Goal: Communication & Community: Answer question/provide support

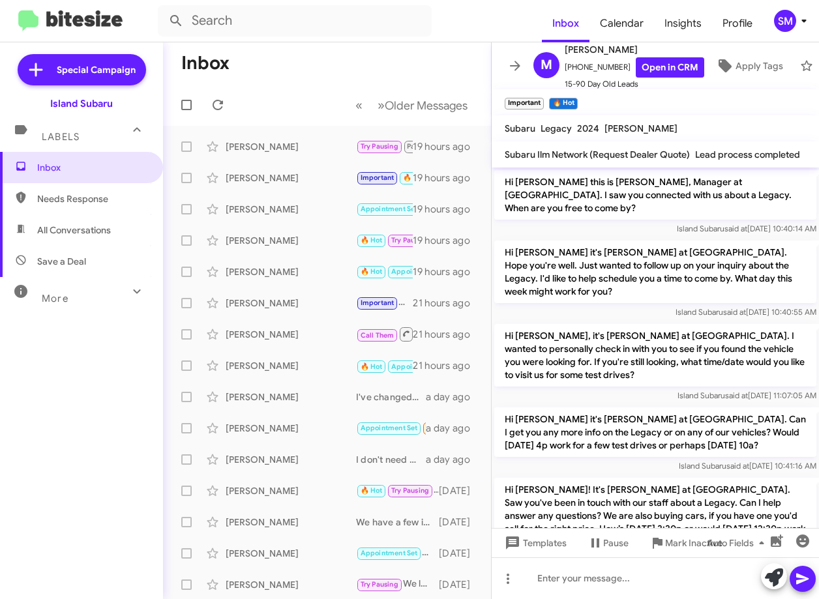
scroll to position [1217, 0]
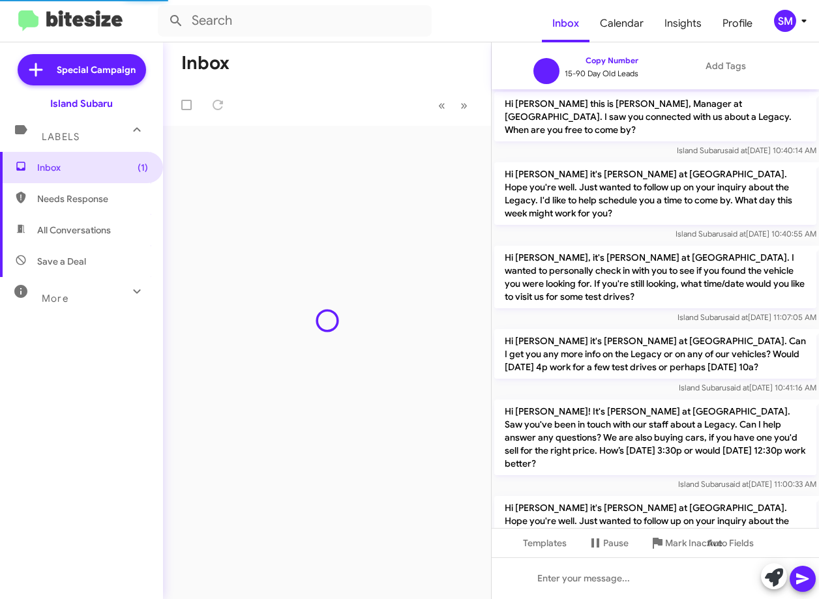
scroll to position [1139, 0]
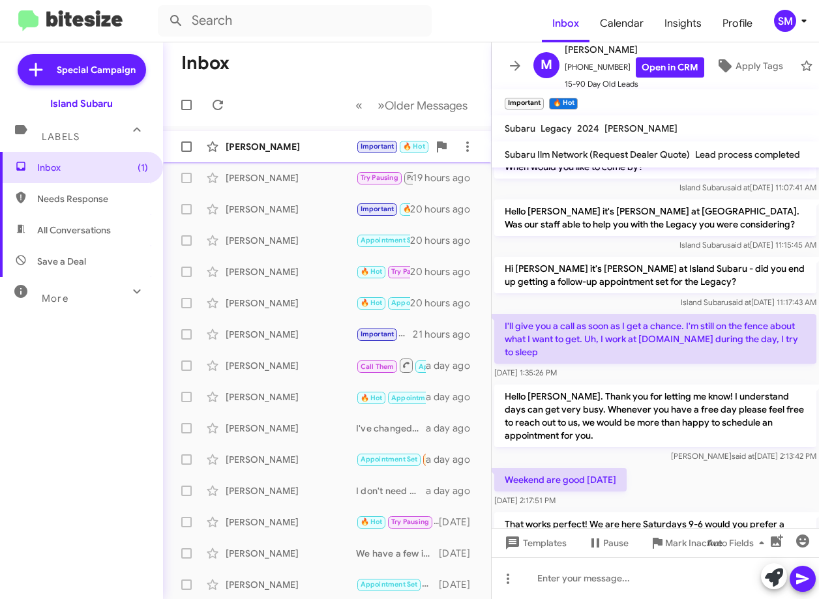
click at [300, 152] on div "[PERSON_NAME]" at bounding box center [291, 146] width 130 height 13
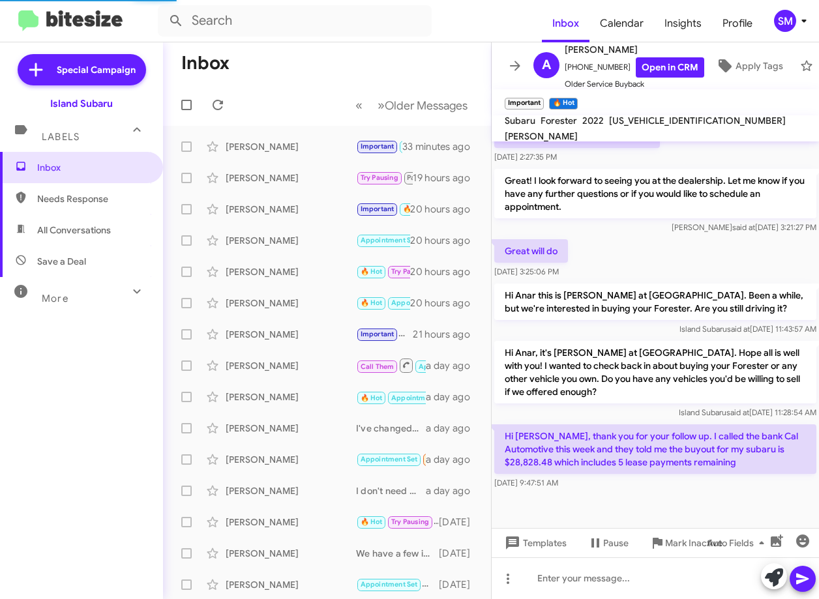
scroll to position [333, 0]
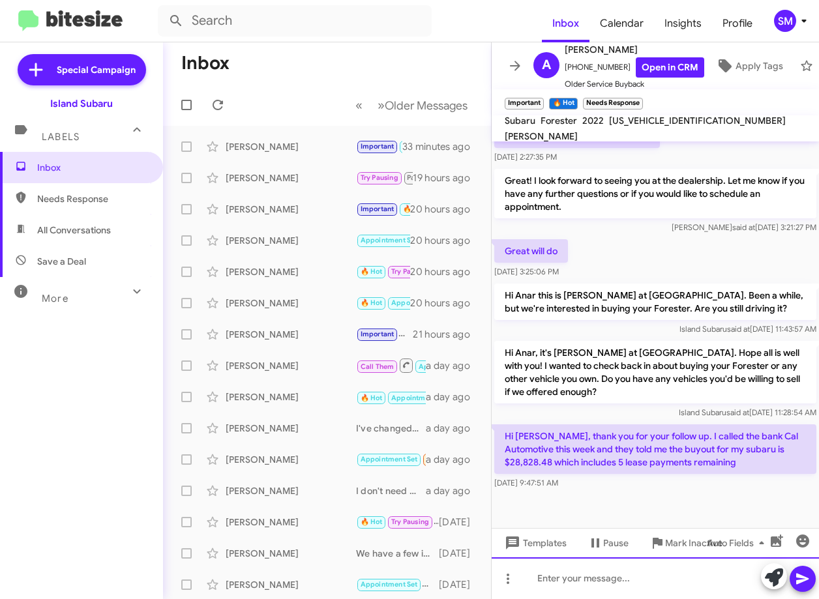
click at [614, 573] on div at bounding box center [655, 579] width 327 height 42
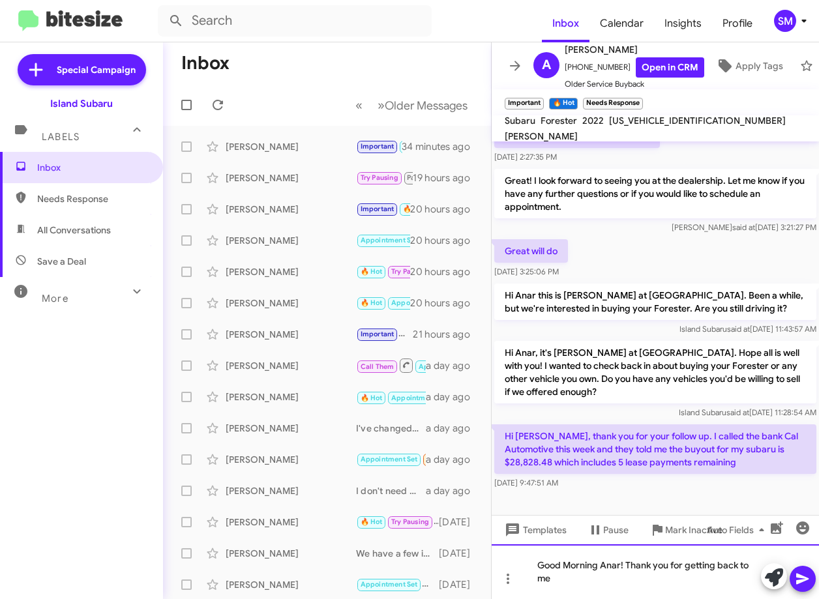
scroll to position [346, 0]
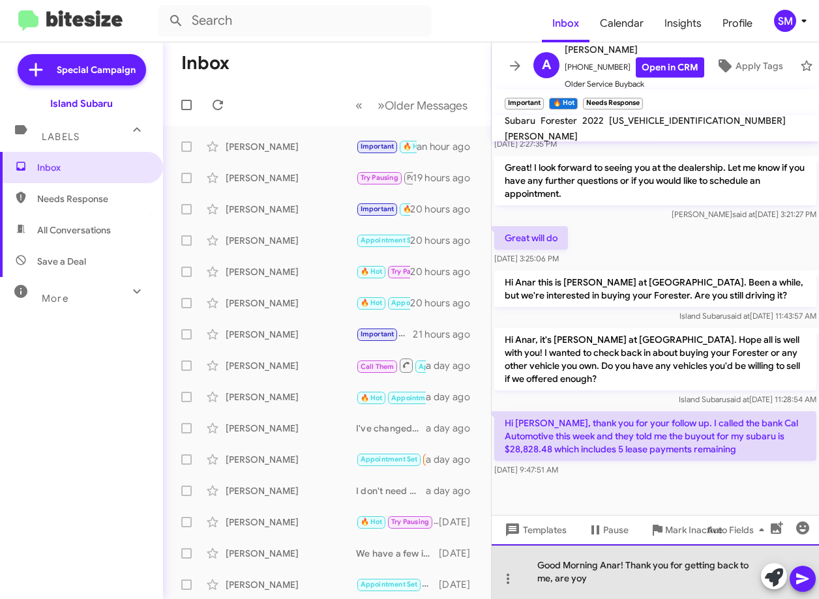
click at [579, 580] on div "Good Morning Anar! Thank you for getting back to me, are yoy" at bounding box center [655, 571] width 327 height 55
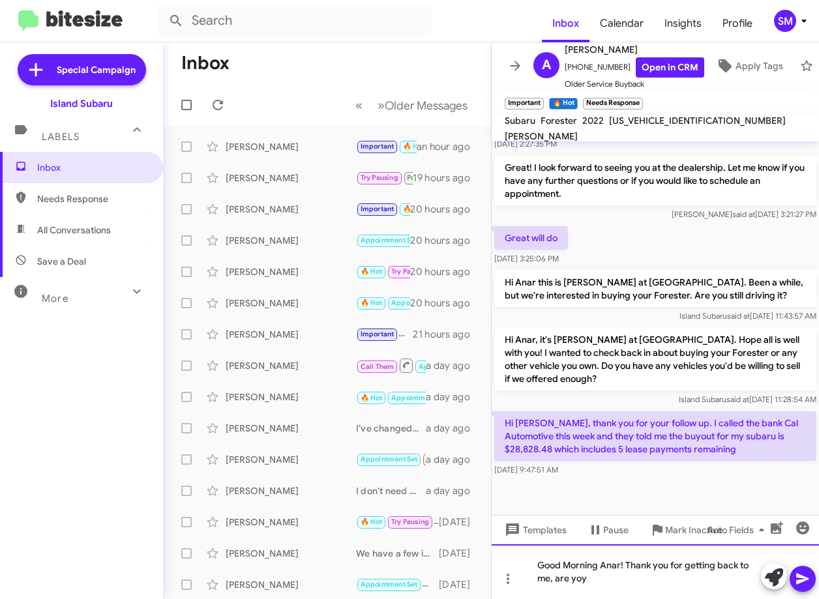
click at [595, 582] on div "Good Morning Anar! Thank you for getting back to me, are yoy" at bounding box center [655, 571] width 327 height 55
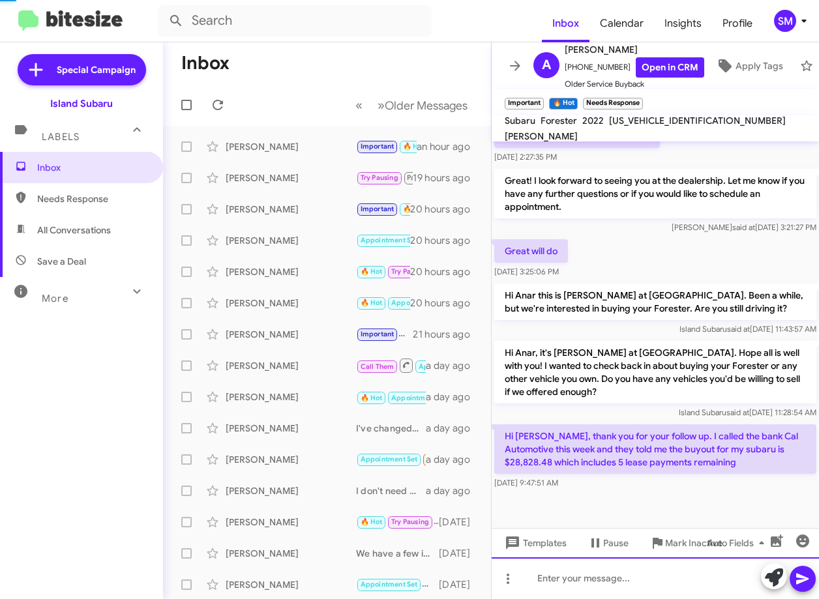
scroll to position [0, 0]
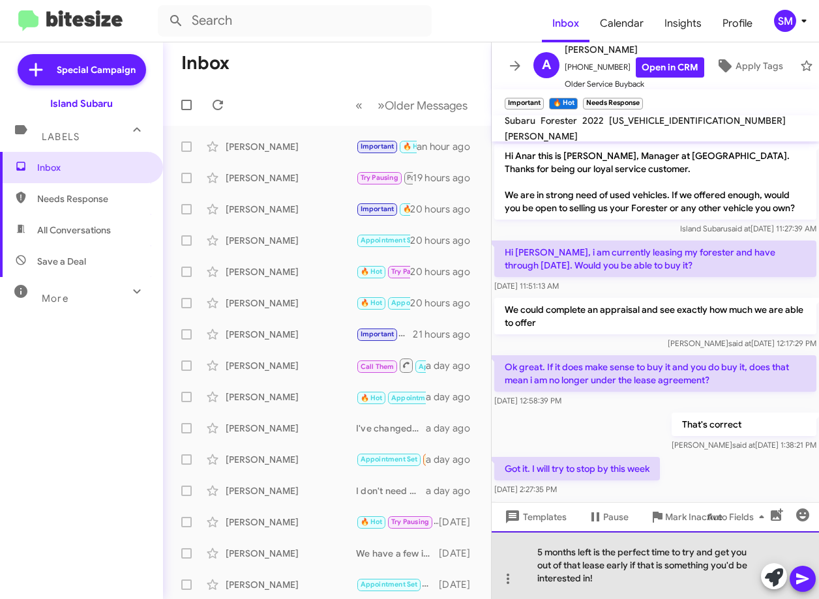
click at [601, 580] on div "5 months left is the perfect time to try and get you out of that lease early if…" at bounding box center [655, 565] width 327 height 68
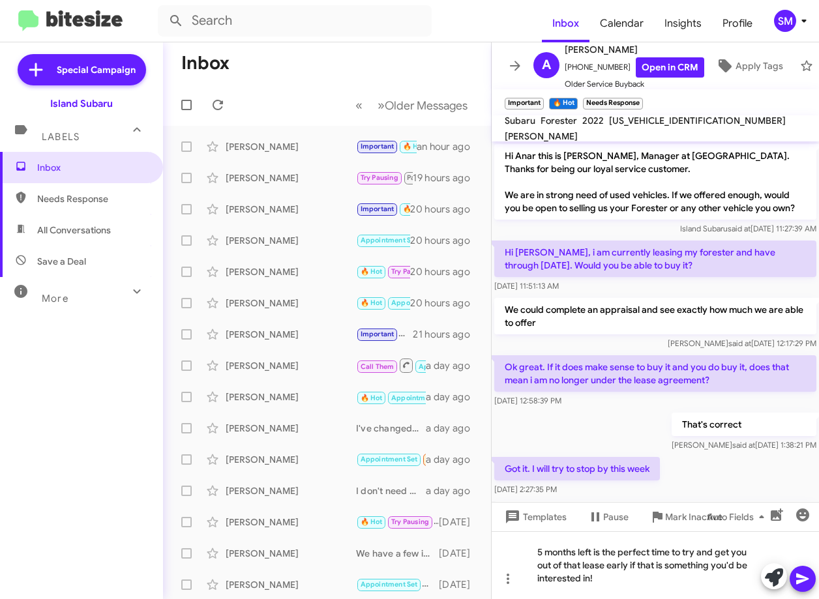
click at [796, 576] on icon at bounding box center [803, 579] width 16 height 16
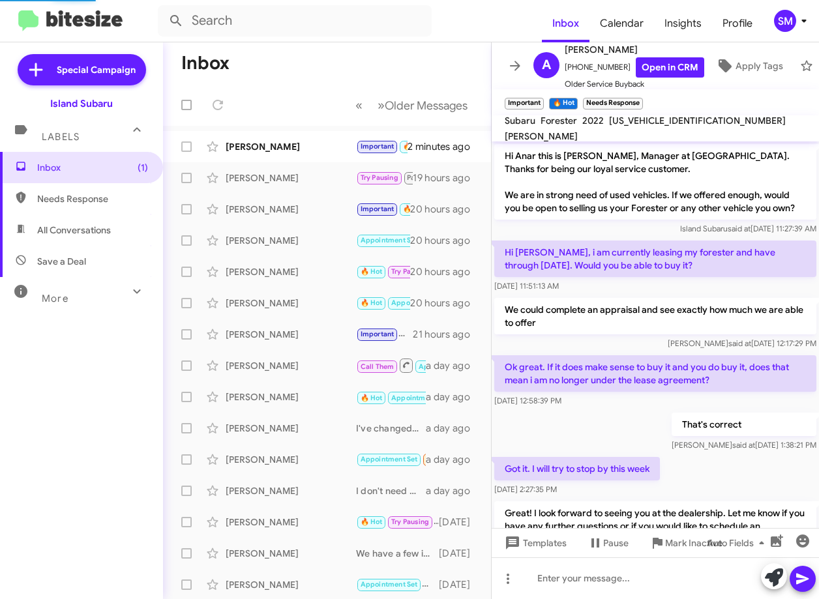
scroll to position [562, 0]
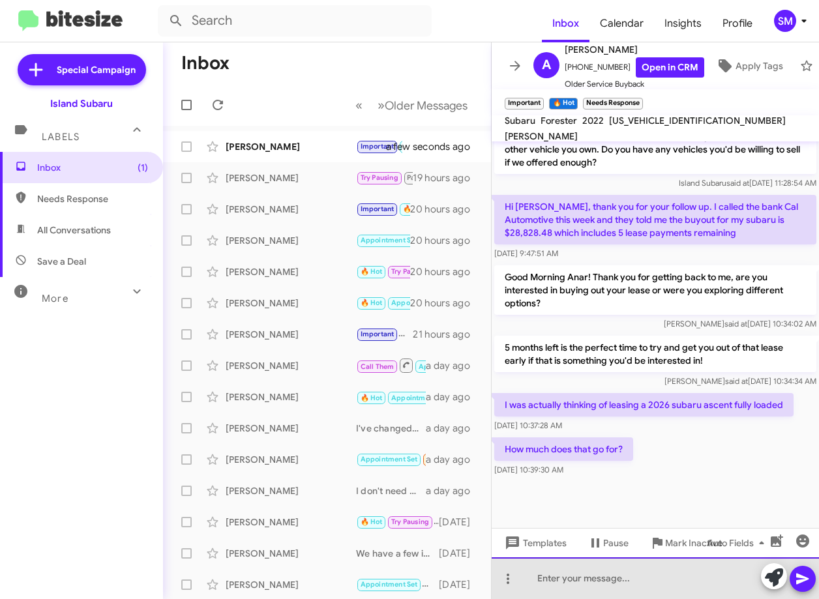
click at [653, 579] on div at bounding box center [655, 579] width 327 height 42
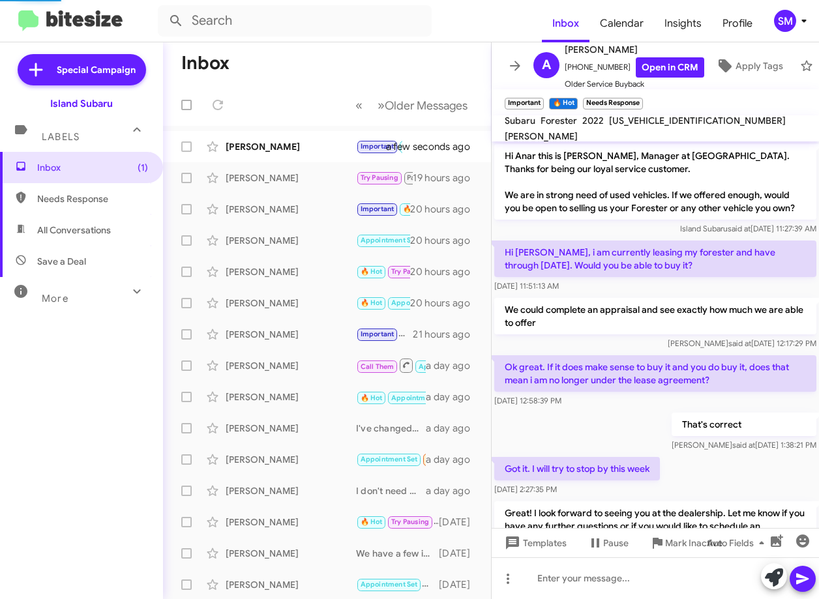
scroll to position [731, 0]
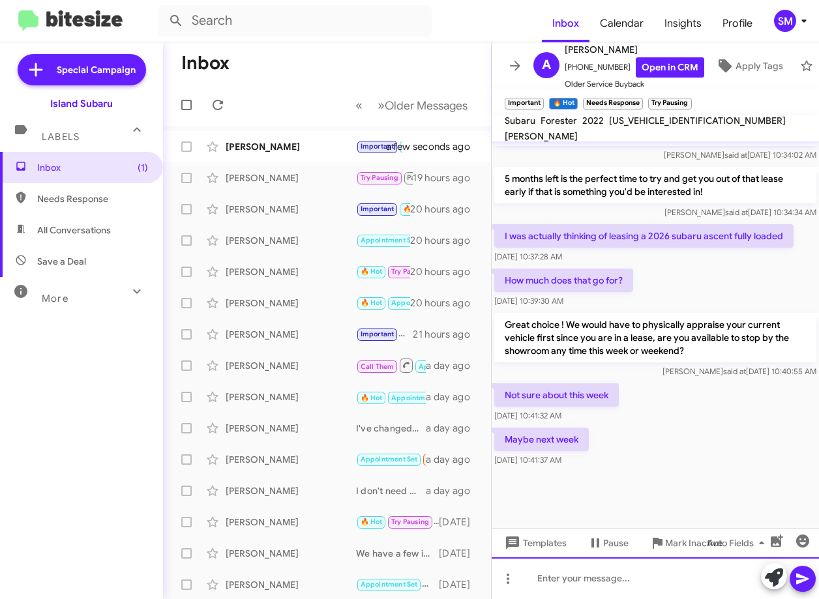
click at [550, 571] on div at bounding box center [655, 579] width 327 height 42
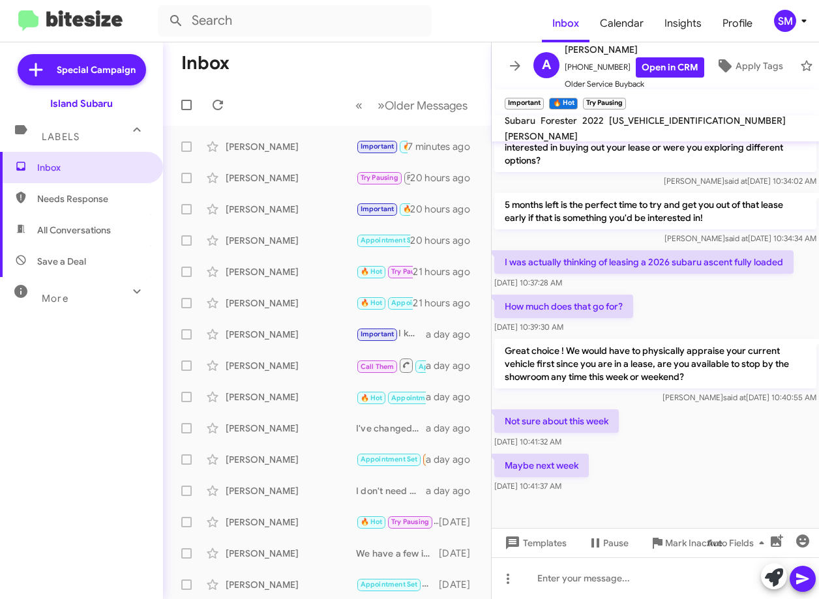
scroll to position [731, 0]
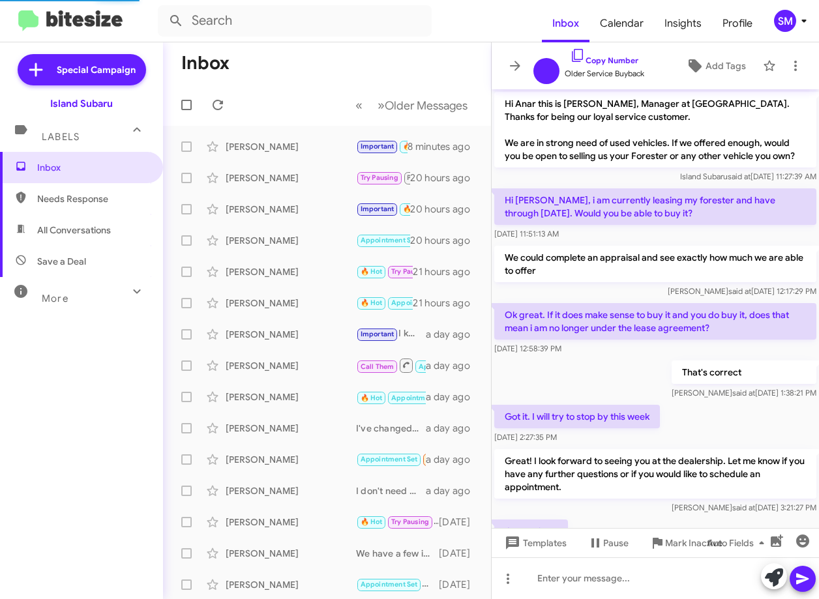
scroll to position [679, 0]
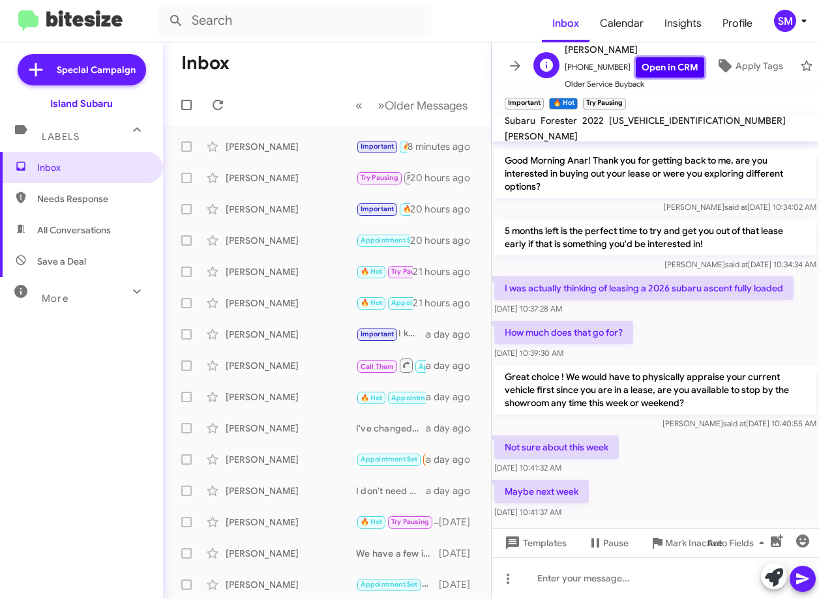
click at [642, 68] on link "Open in CRM" at bounding box center [670, 67] width 68 height 20
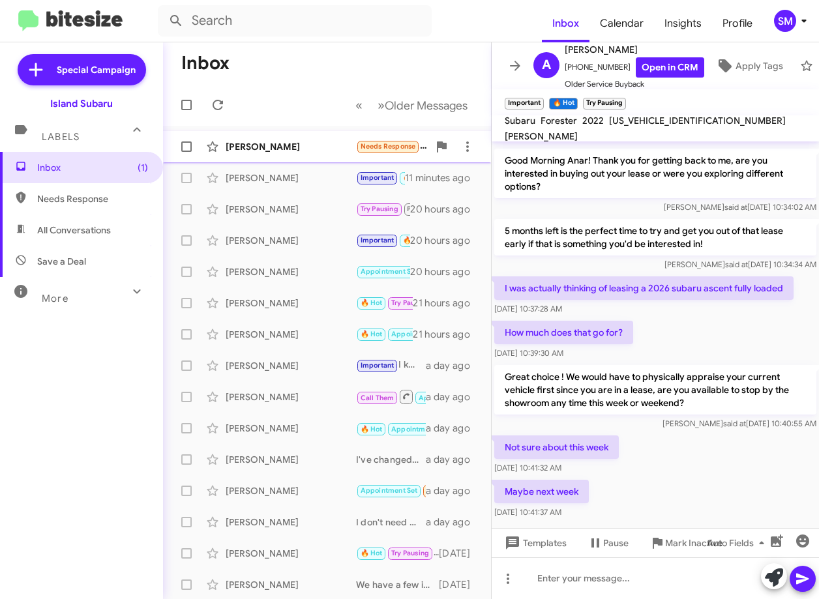
click at [290, 153] on div "Vikram Malhi Needs Response I am in Delaware 8 minutes ago" at bounding box center [326, 147] width 307 height 26
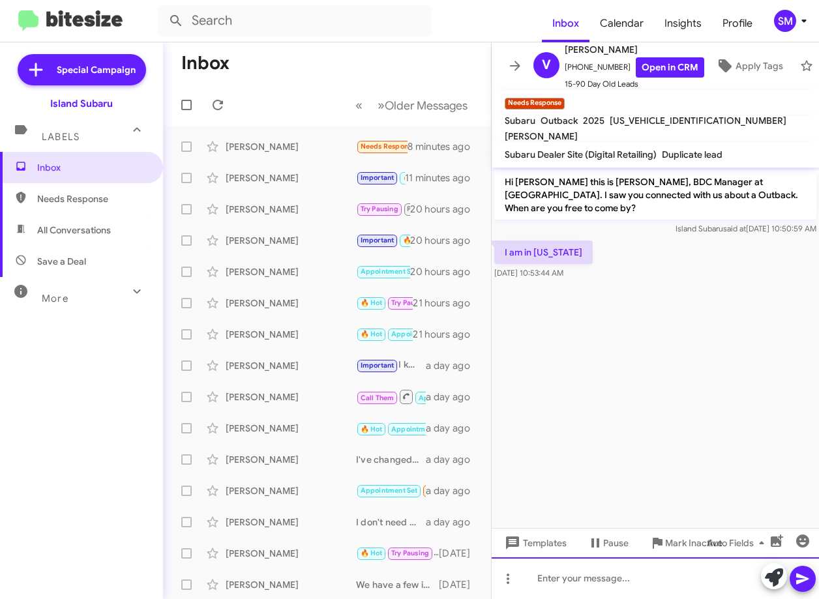
click at [633, 585] on div at bounding box center [655, 579] width 327 height 42
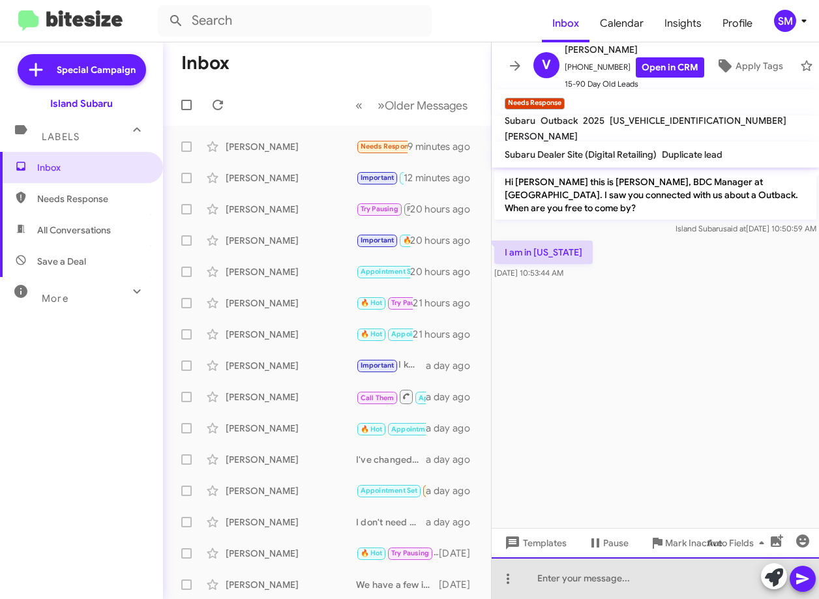
click at [660, 583] on div at bounding box center [655, 579] width 327 height 42
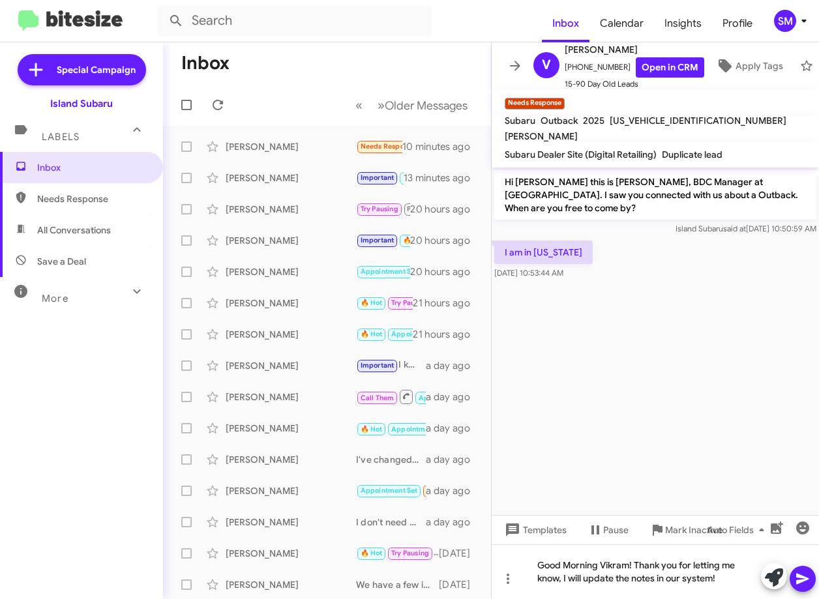
click at [805, 582] on icon at bounding box center [803, 579] width 16 height 16
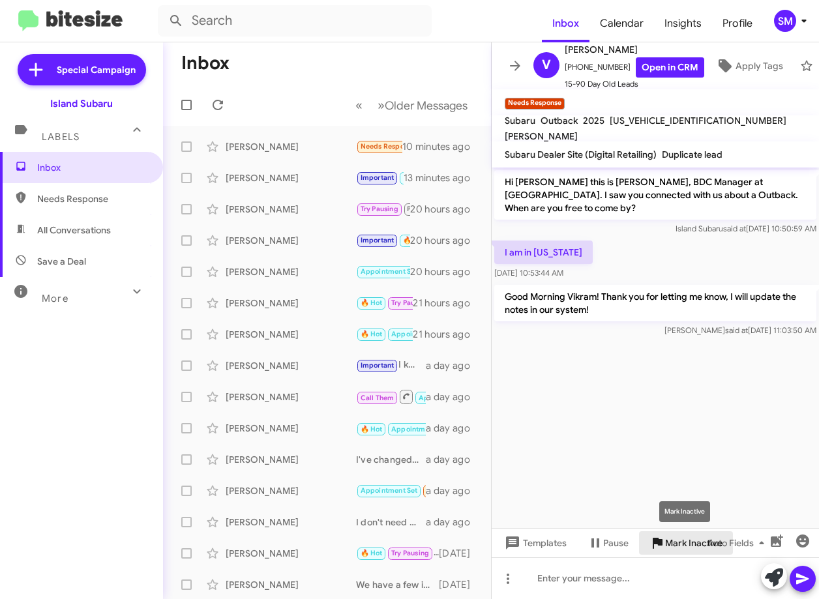
click at [666, 538] on span "Mark Inactive" at bounding box center [693, 542] width 57 height 23
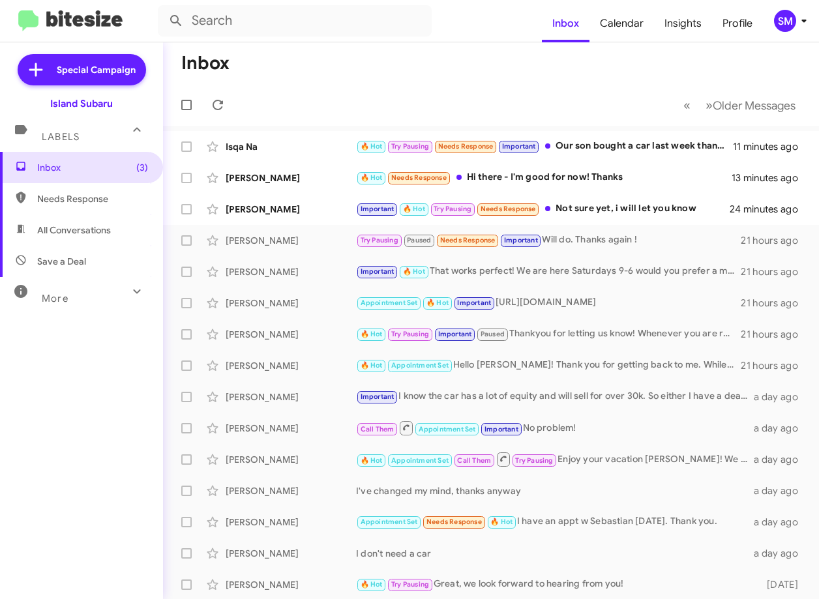
click at [89, 454] on div "Inbox (3) Needs Response All Conversations Save a Deal More Important 🔥 Hot App…" at bounding box center [81, 331] width 163 height 359
